Goal: Task Accomplishment & Management: Manage account settings

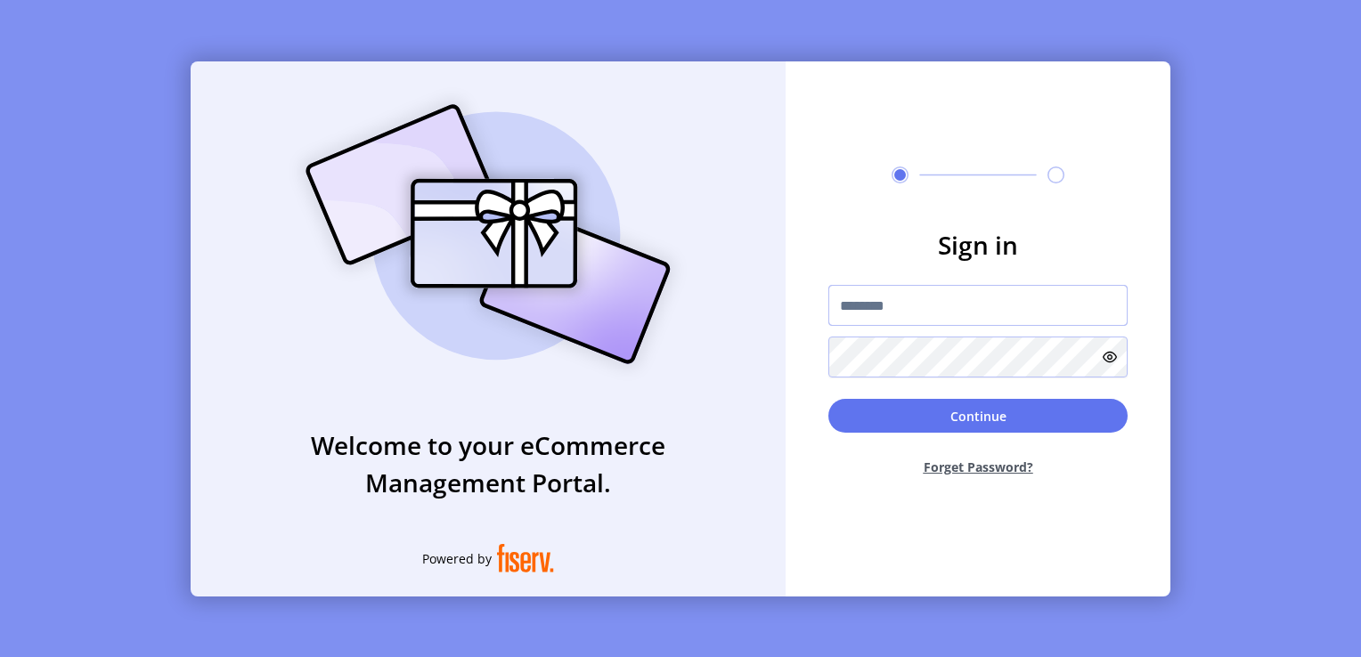
click at [859, 312] on input "text" at bounding box center [978, 305] width 299 height 41
type input "**********"
click at [829, 399] on button "Continue" at bounding box center [978, 416] width 299 height 34
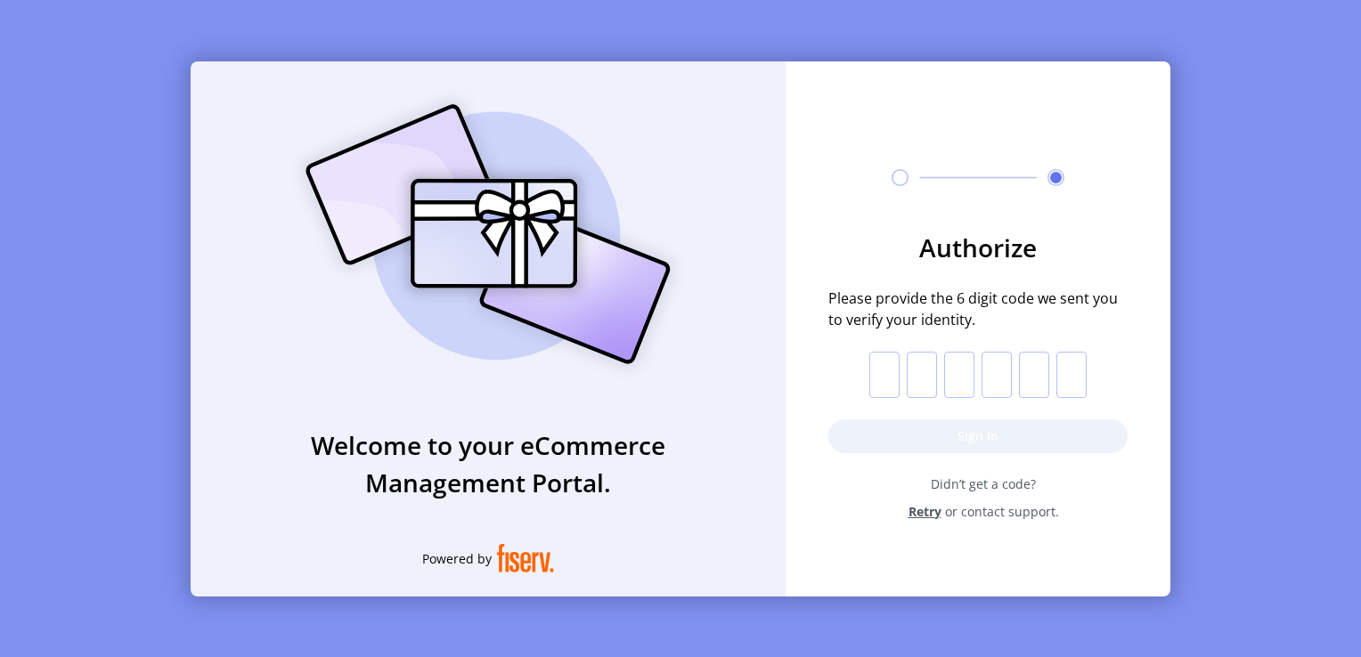
click at [877, 367] on input "text" at bounding box center [885, 375] width 30 height 46
paste input "*"
type input "*"
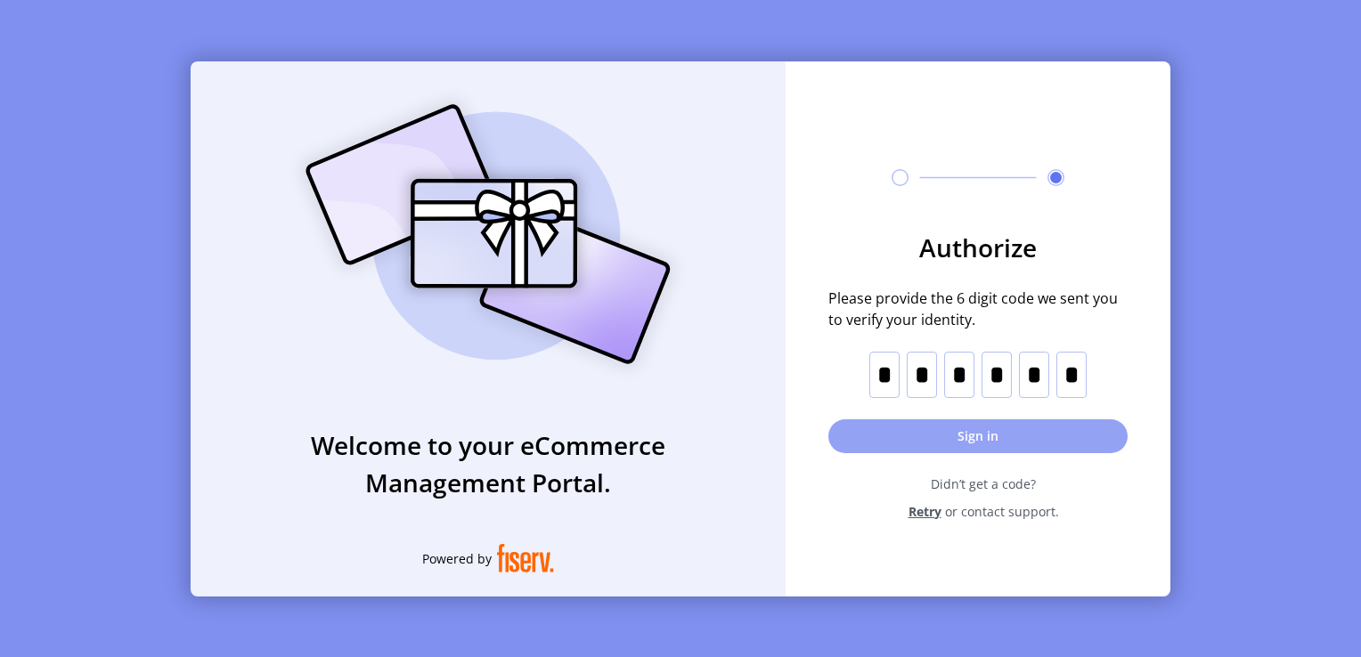
click at [894, 426] on button "Sign in" at bounding box center [978, 437] width 299 height 34
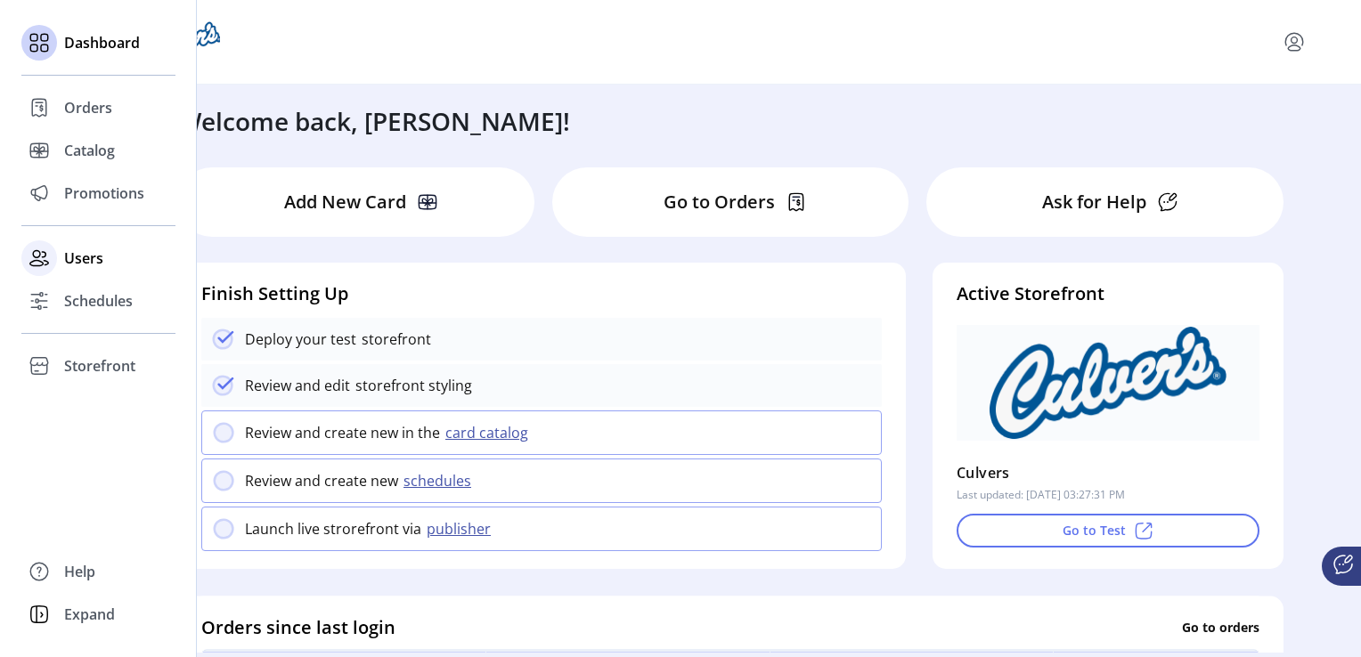
click at [96, 244] on div "Users" at bounding box center [98, 258] width 154 height 43
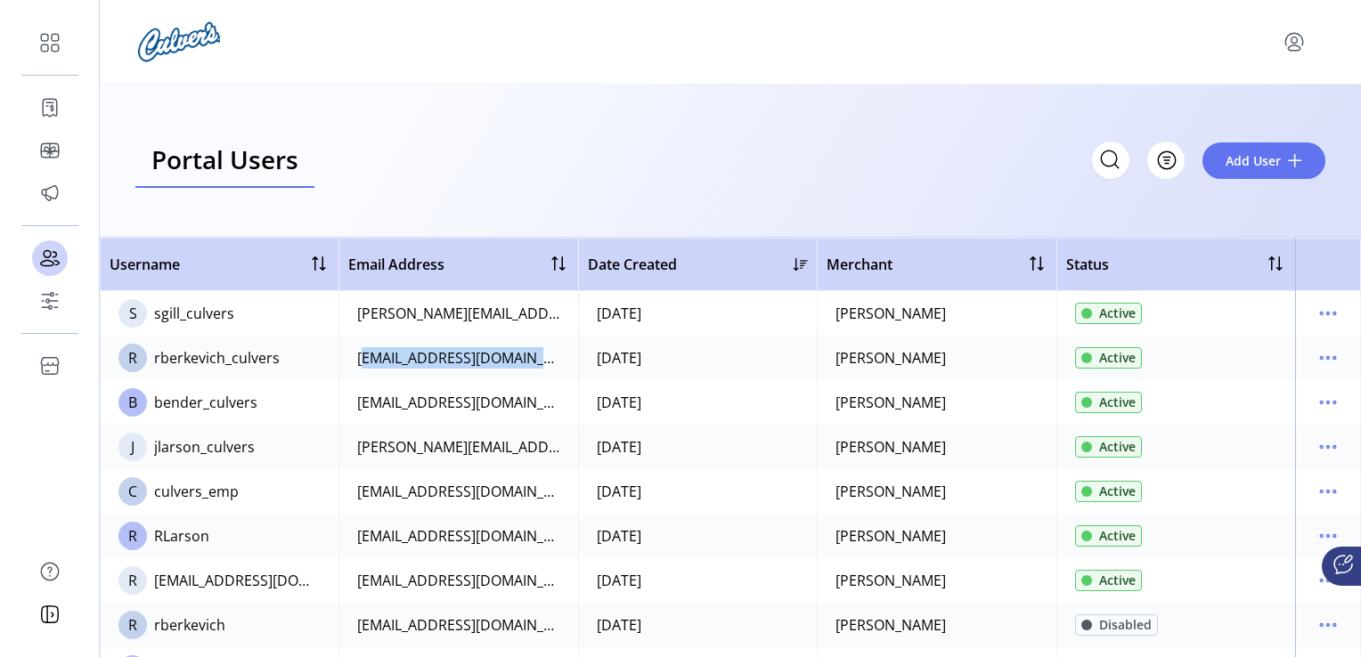
drag, startPoint x: 554, startPoint y: 362, endPoint x: 356, endPoint y: 357, distance: 197.8
click at [356, 357] on td "[EMAIL_ADDRESS][DOMAIN_NAME]" at bounding box center [458, 358] width 239 height 45
copy div "[EMAIL_ADDRESS][DOMAIN_NAME]"
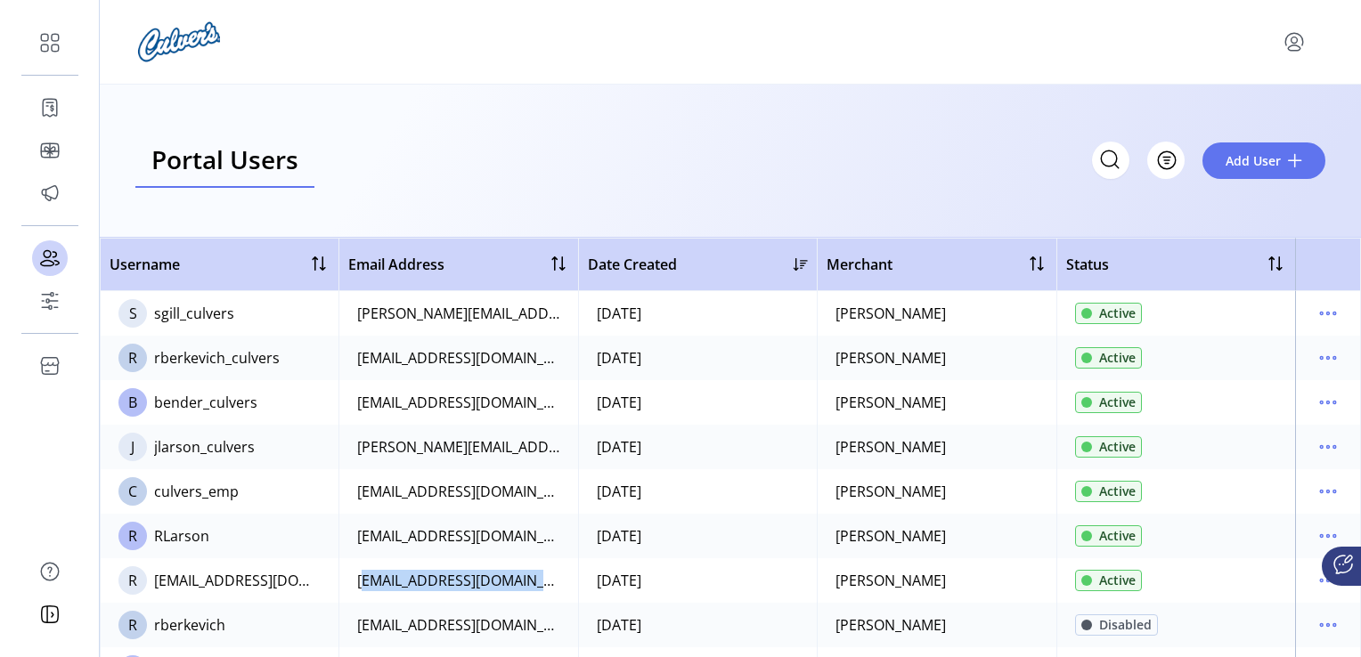
drag, startPoint x: 510, startPoint y: 584, endPoint x: 346, endPoint y: 593, distance: 165.1
click at [346, 593] on td "[EMAIL_ADDRESS][DOMAIN_NAME]" at bounding box center [458, 581] width 239 height 45
click at [1292, 41] on icon "menu" at bounding box center [1295, 40] width 6 height 6
click at [1248, 110] on span "Sign Out" at bounding box center [1230, 112] width 134 height 14
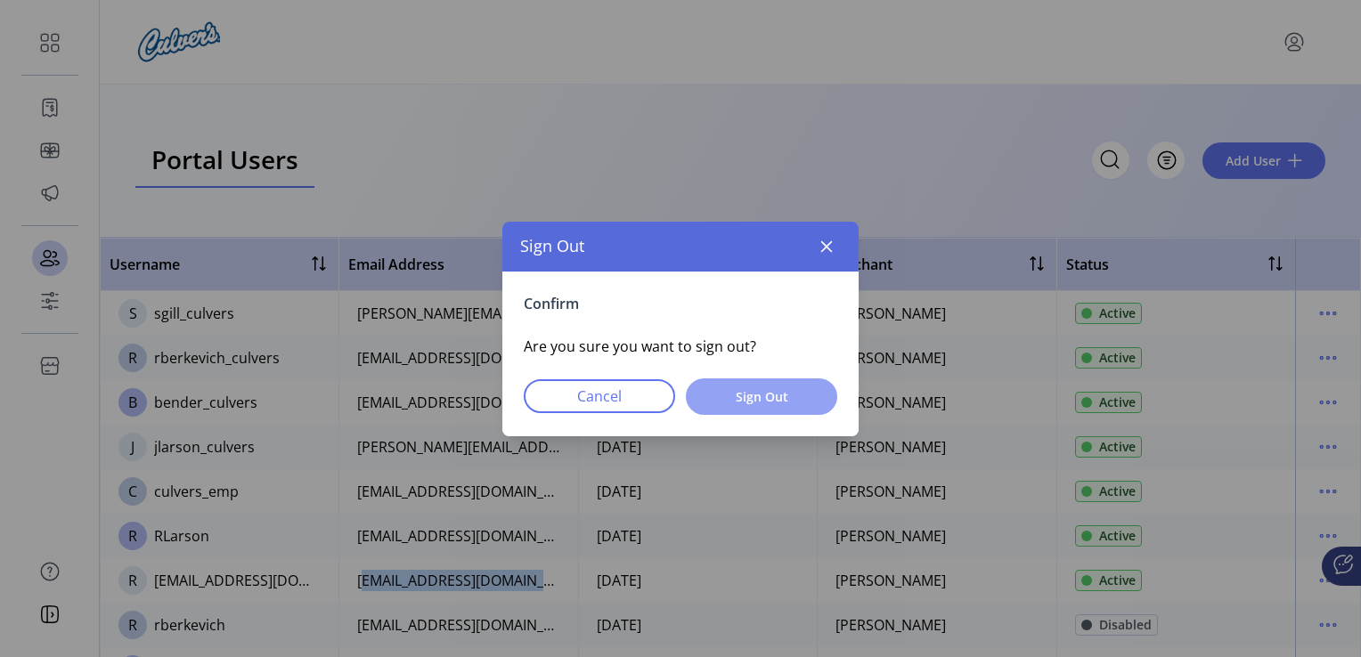
click at [739, 402] on span "Sign Out" at bounding box center [761, 397] width 105 height 19
